Goal: Information Seeking & Learning: Learn about a topic

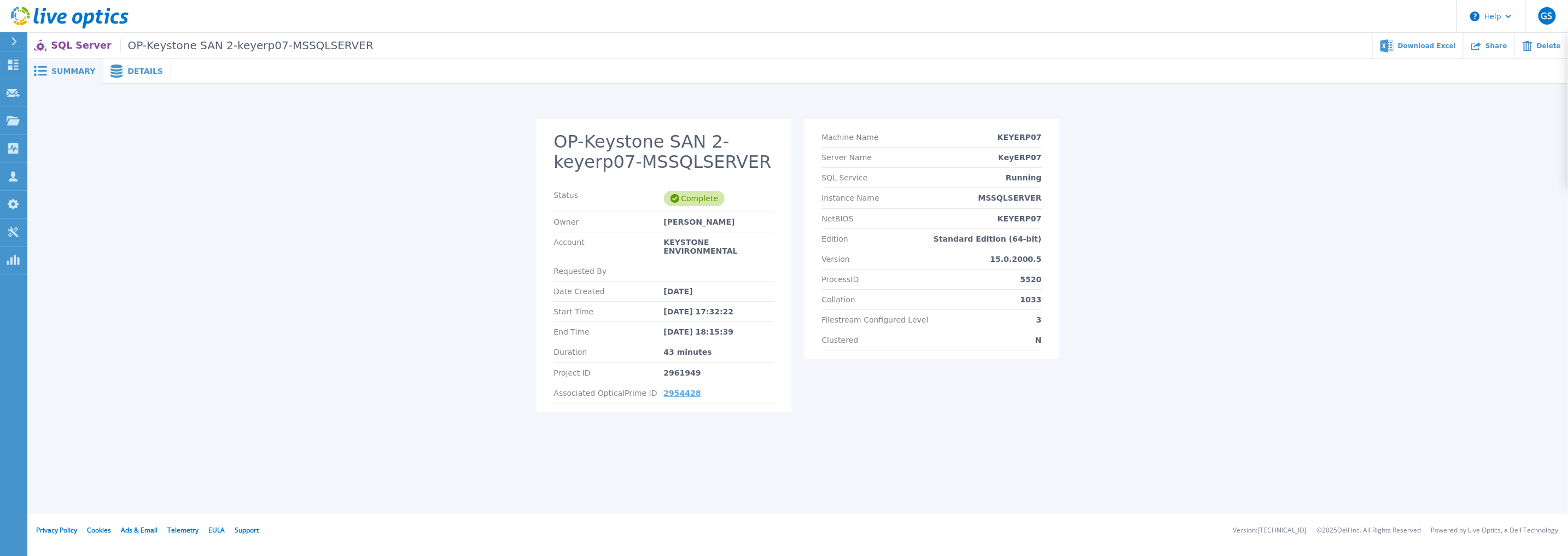
click at [678, 389] on link "2954428" at bounding box center [683, 393] width 37 height 8
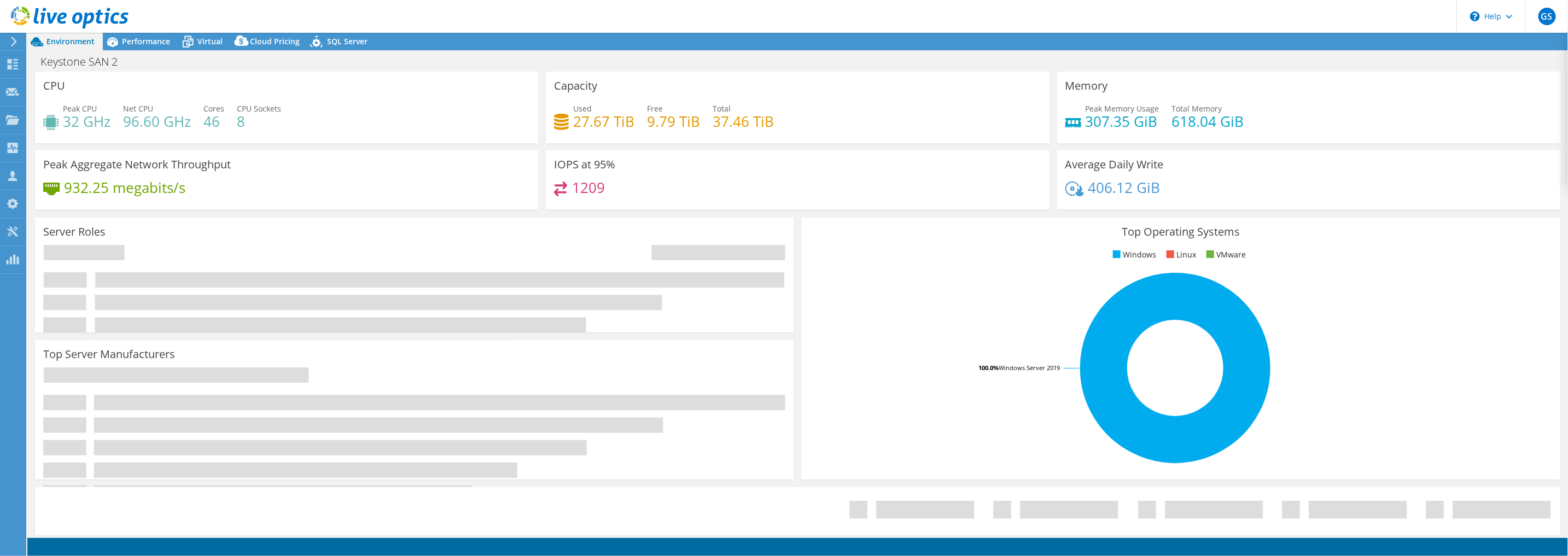
select select "[GEOGRAPHIC_DATA]"
select select "CAD"
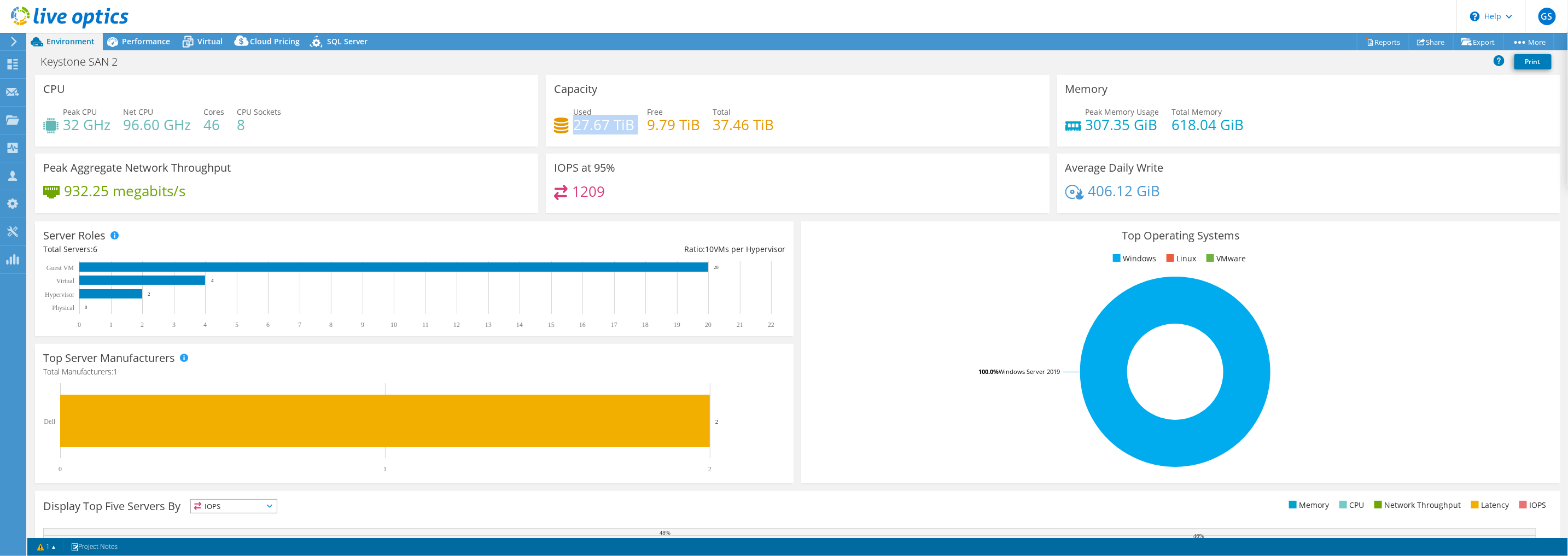
drag, startPoint x: 570, startPoint y: 123, endPoint x: 639, endPoint y: 127, distance: 69.1
click at [639, 127] on div "Used 27.67 TiB Free 9.79 TiB Total 37.46 TiB" at bounding box center [797, 124] width 487 height 35
click at [143, 44] on span "Performance" at bounding box center [146, 41] width 48 height 10
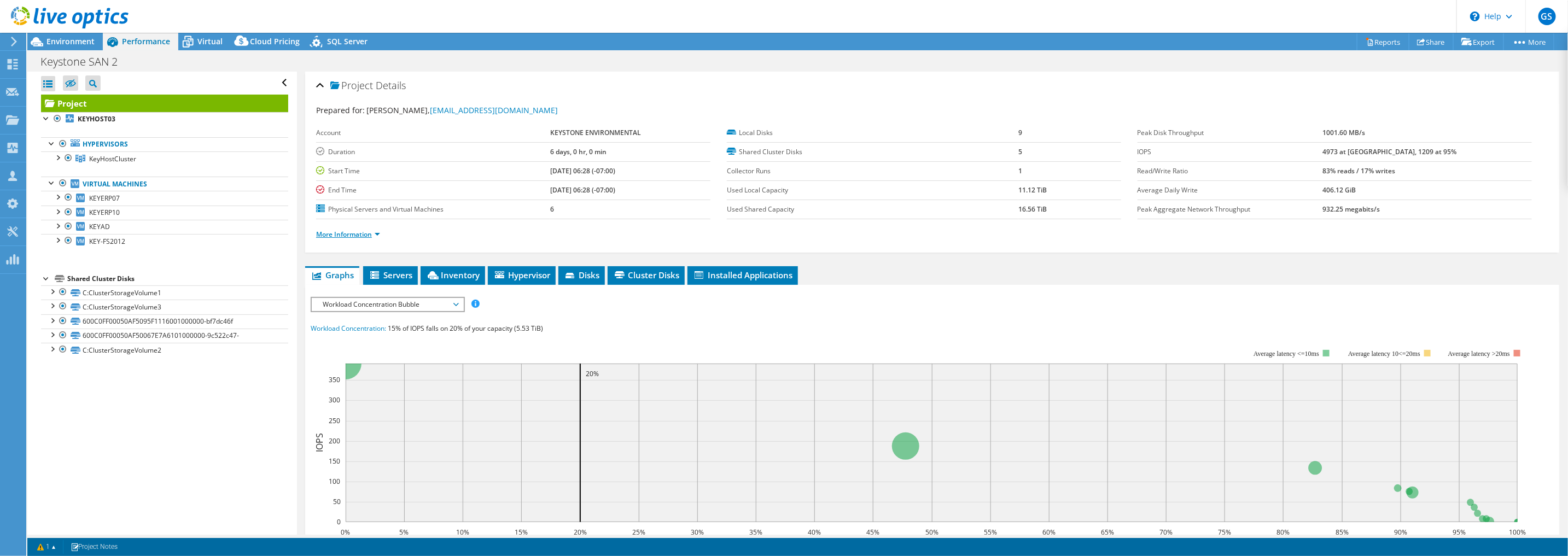
click at [347, 231] on link "More Information" at bounding box center [348, 234] width 64 height 9
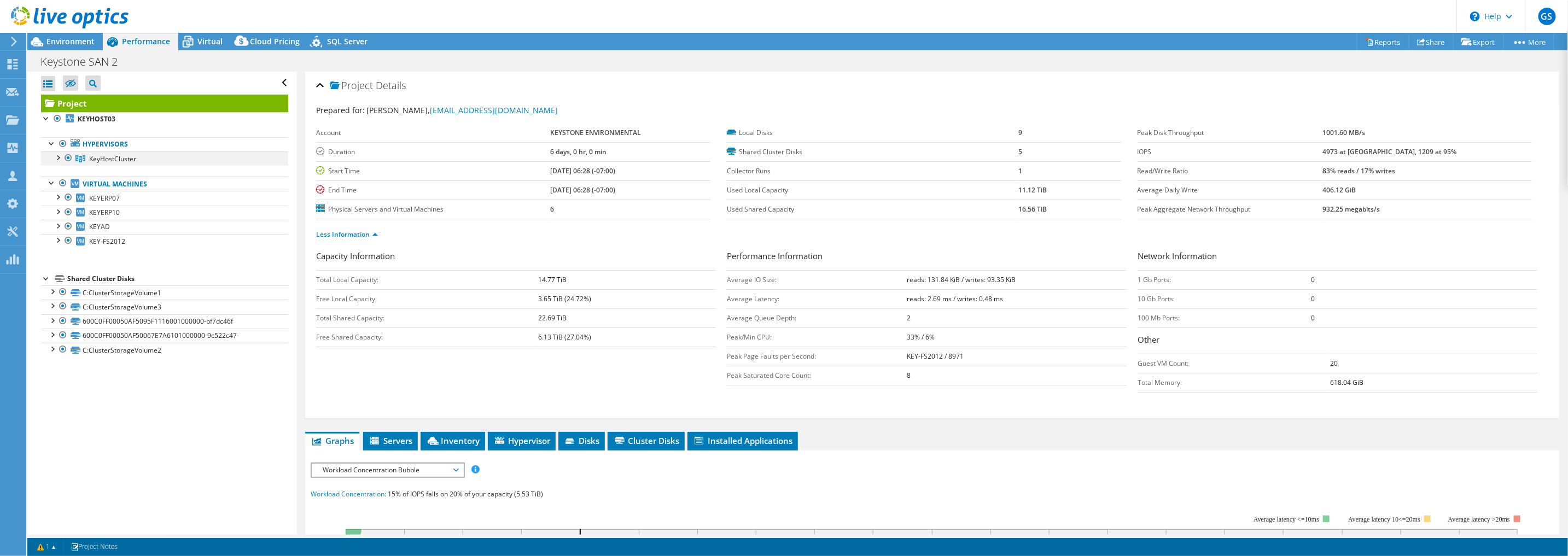
click at [58, 154] on div at bounding box center [57, 157] width 11 height 11
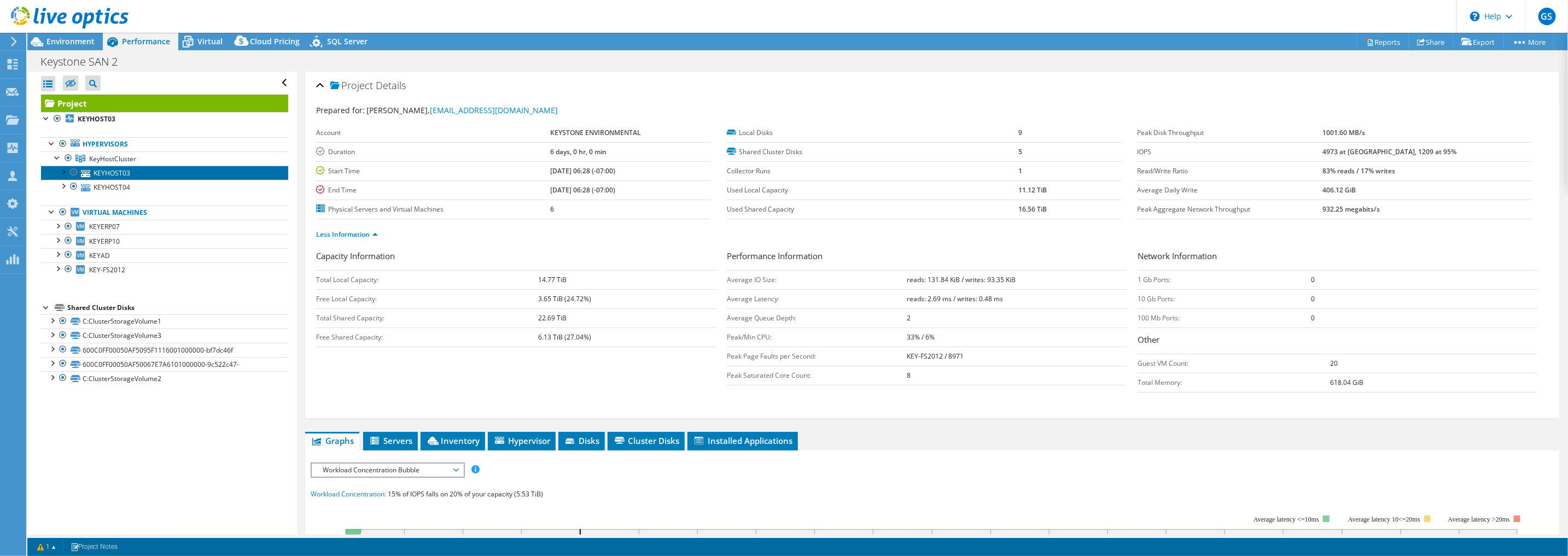
click at [120, 169] on link "KEYHOST03" at bounding box center [164, 173] width 247 height 14
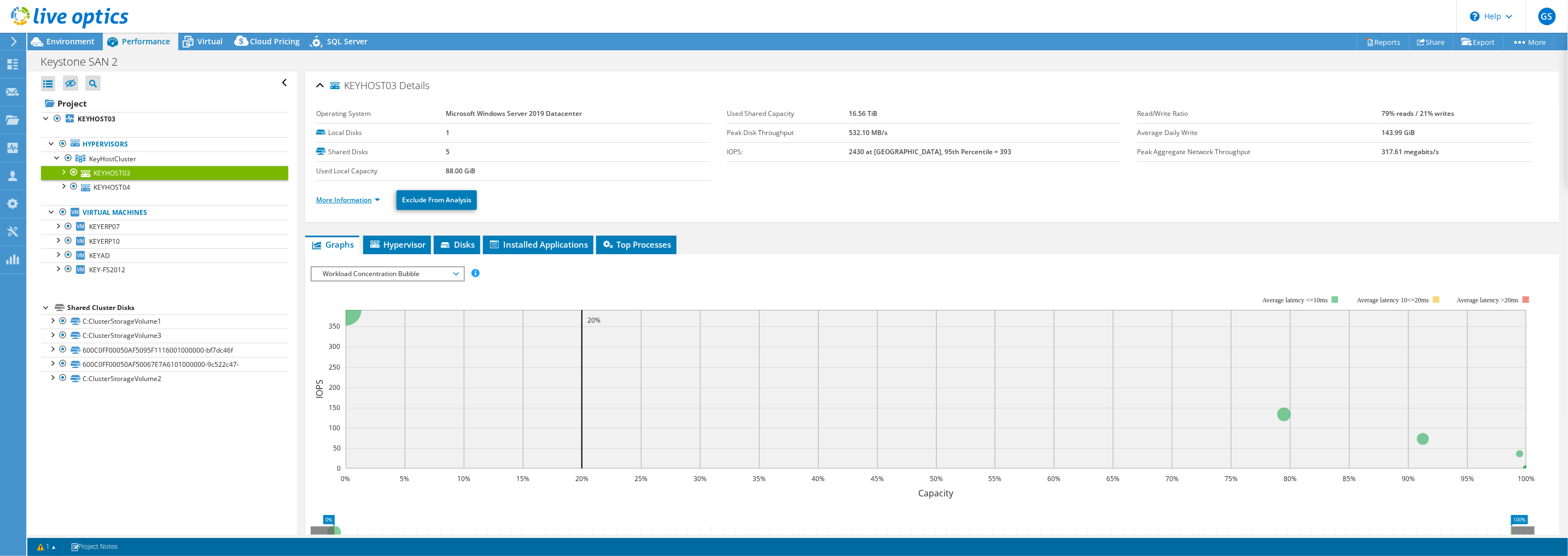
click at [358, 195] on link "More Information" at bounding box center [348, 200] width 64 height 9
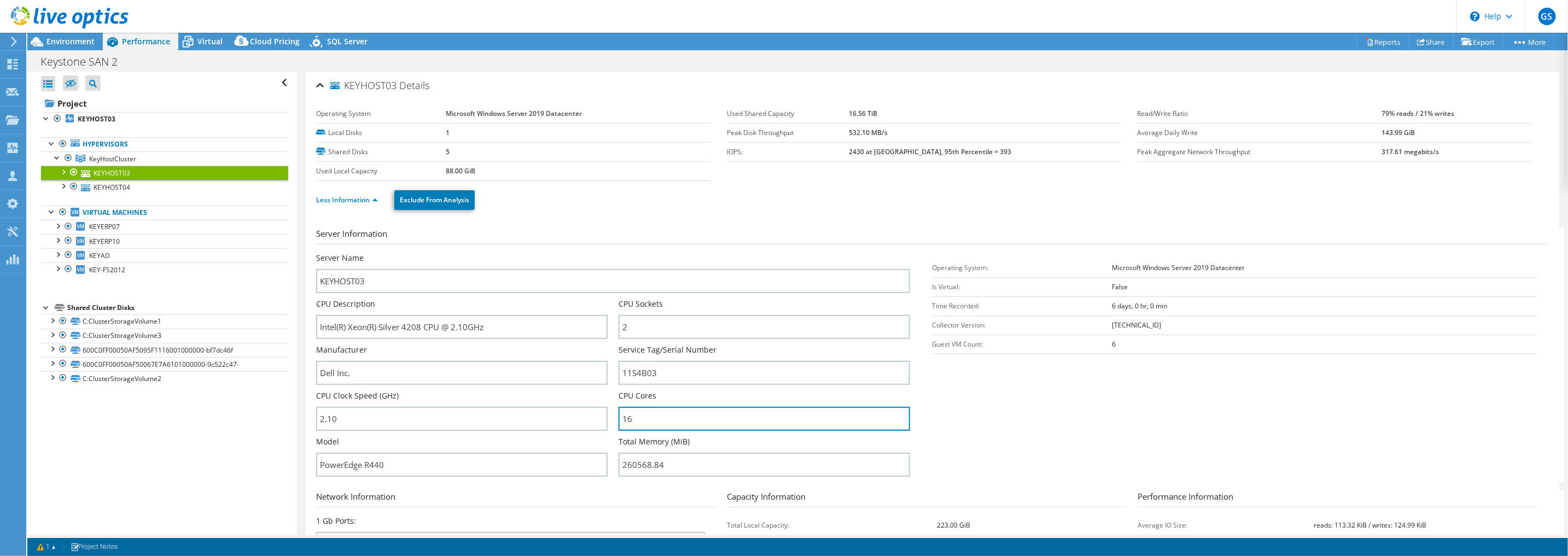
drag, startPoint x: 639, startPoint y: 419, endPoint x: 608, endPoint y: 411, distance: 32.0
click at [608, 253] on div "Server Name KEYHOST03 CPU Description Intel(R) Xeon(R) Silver 4208 CPU @ 2.10GH…" at bounding box center [619, 253] width 605 height 0
click at [69, 40] on span "Environment" at bounding box center [70, 41] width 48 height 10
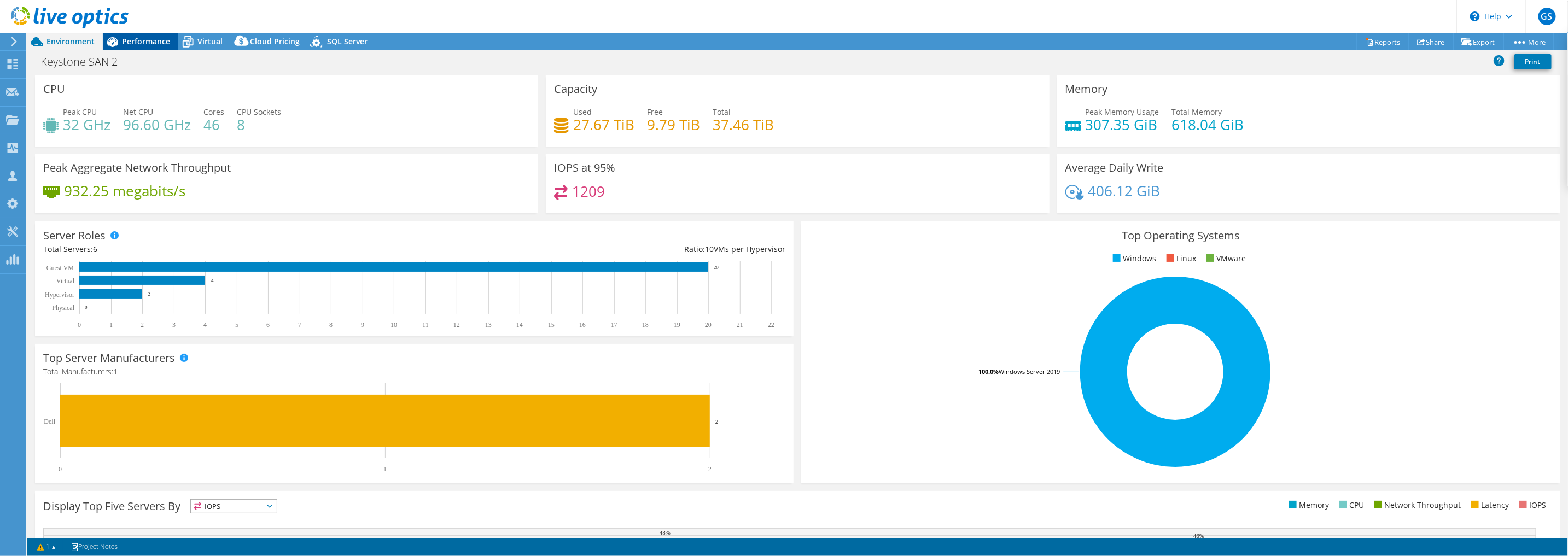
click at [167, 37] on span "Performance" at bounding box center [146, 41] width 48 height 10
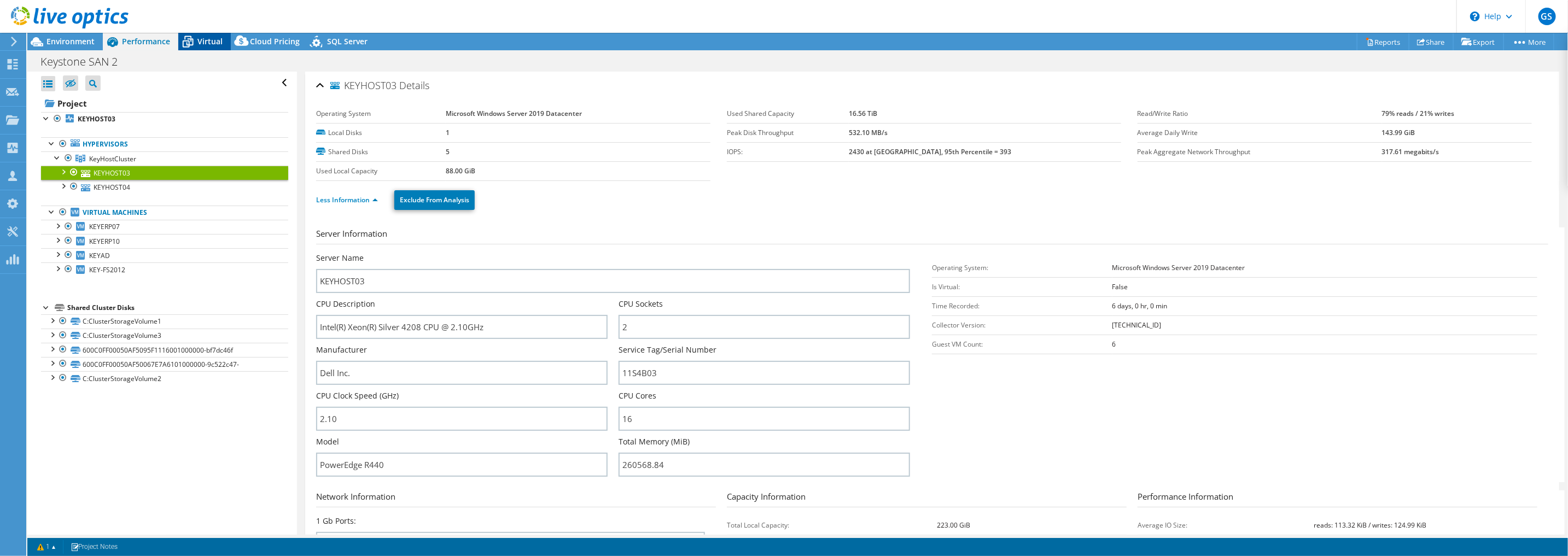
click at [204, 46] on span "Virtual" at bounding box center [210, 41] width 25 height 10
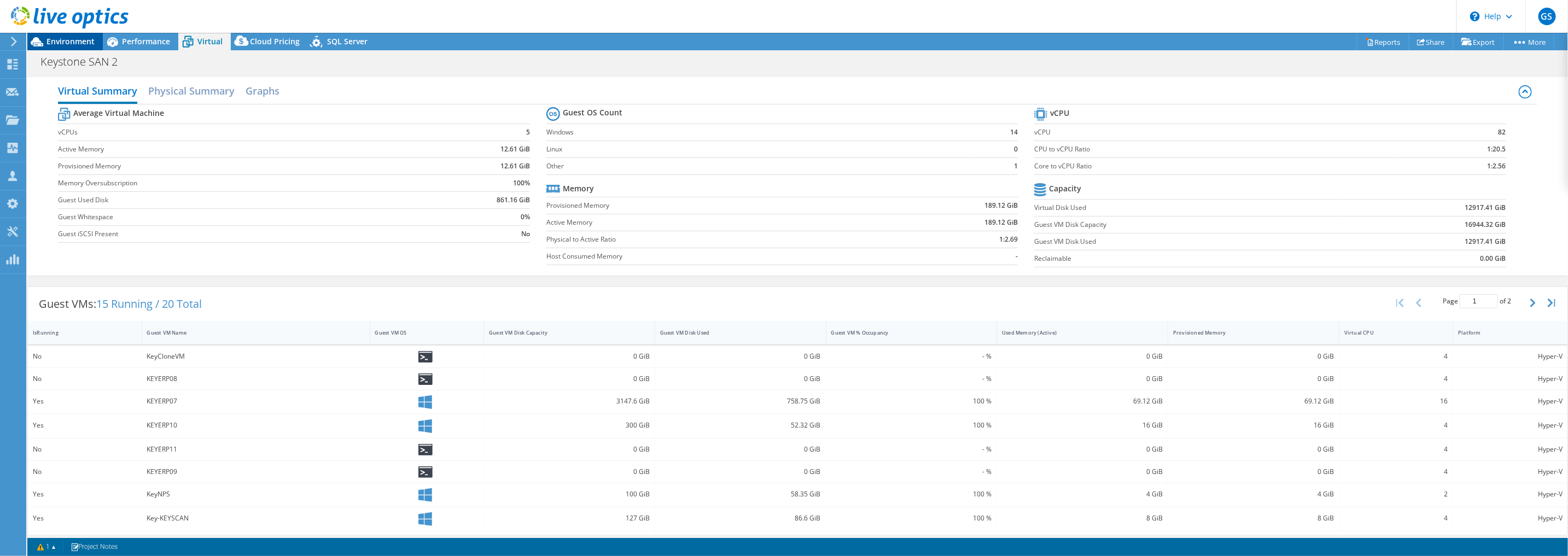
click at [80, 42] on span "Environment" at bounding box center [70, 41] width 48 height 10
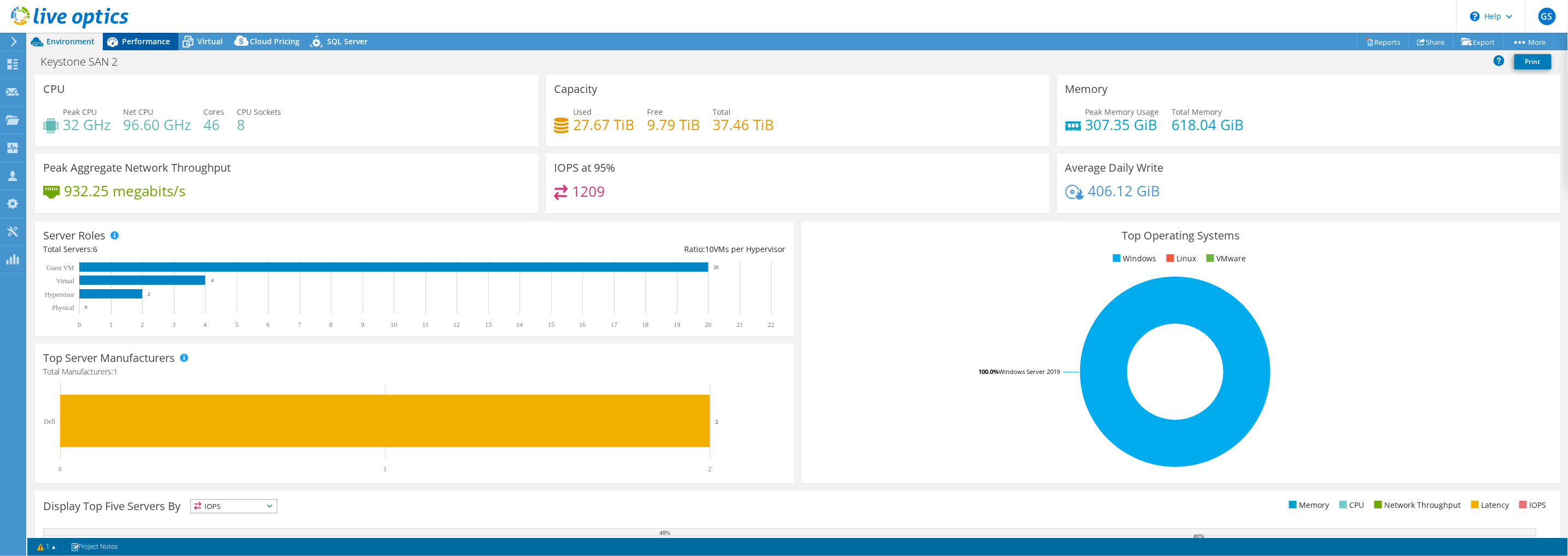
click at [126, 40] on span "Performance" at bounding box center [146, 41] width 48 height 10
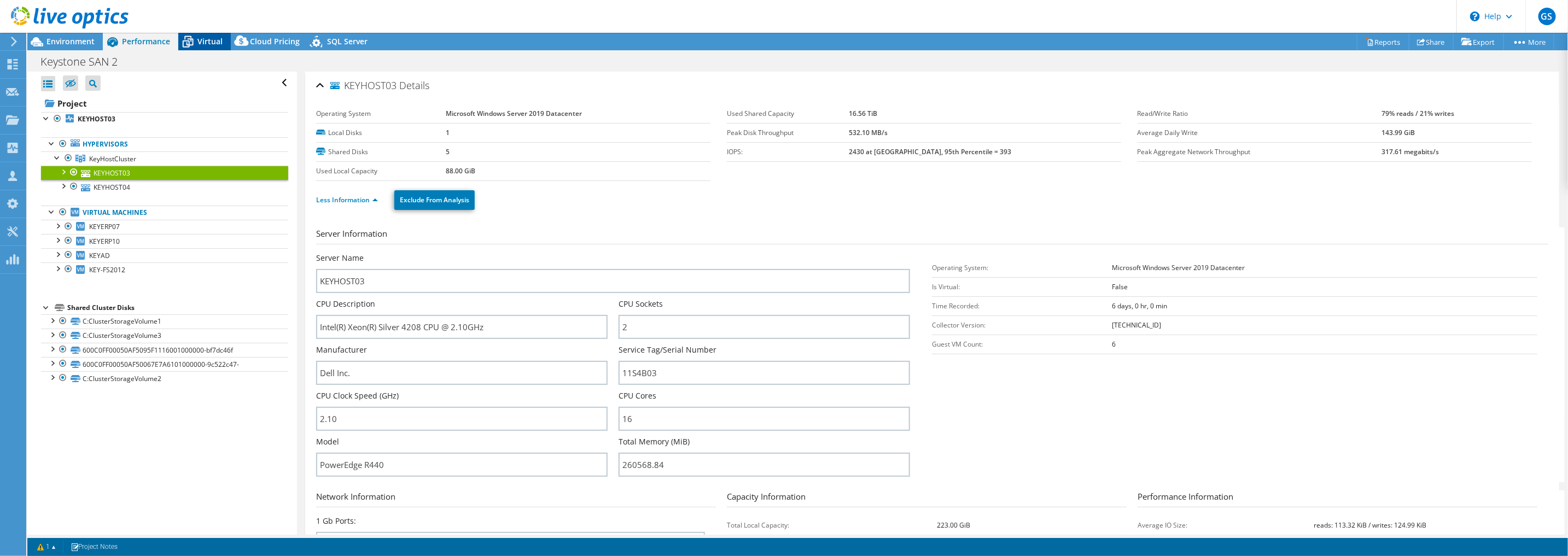
click at [191, 40] on icon at bounding box center [187, 42] width 19 height 19
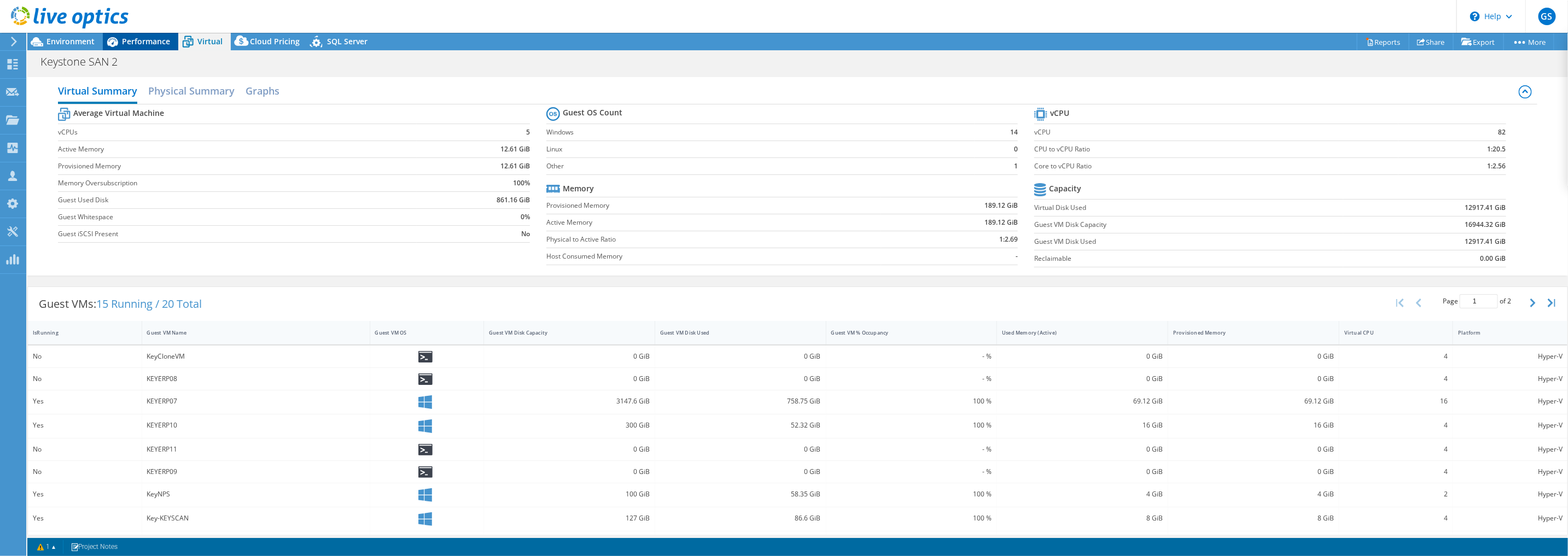
click at [164, 48] on div "Performance" at bounding box center [140, 42] width 76 height 18
